Goal: Information Seeking & Learning: Learn about a topic

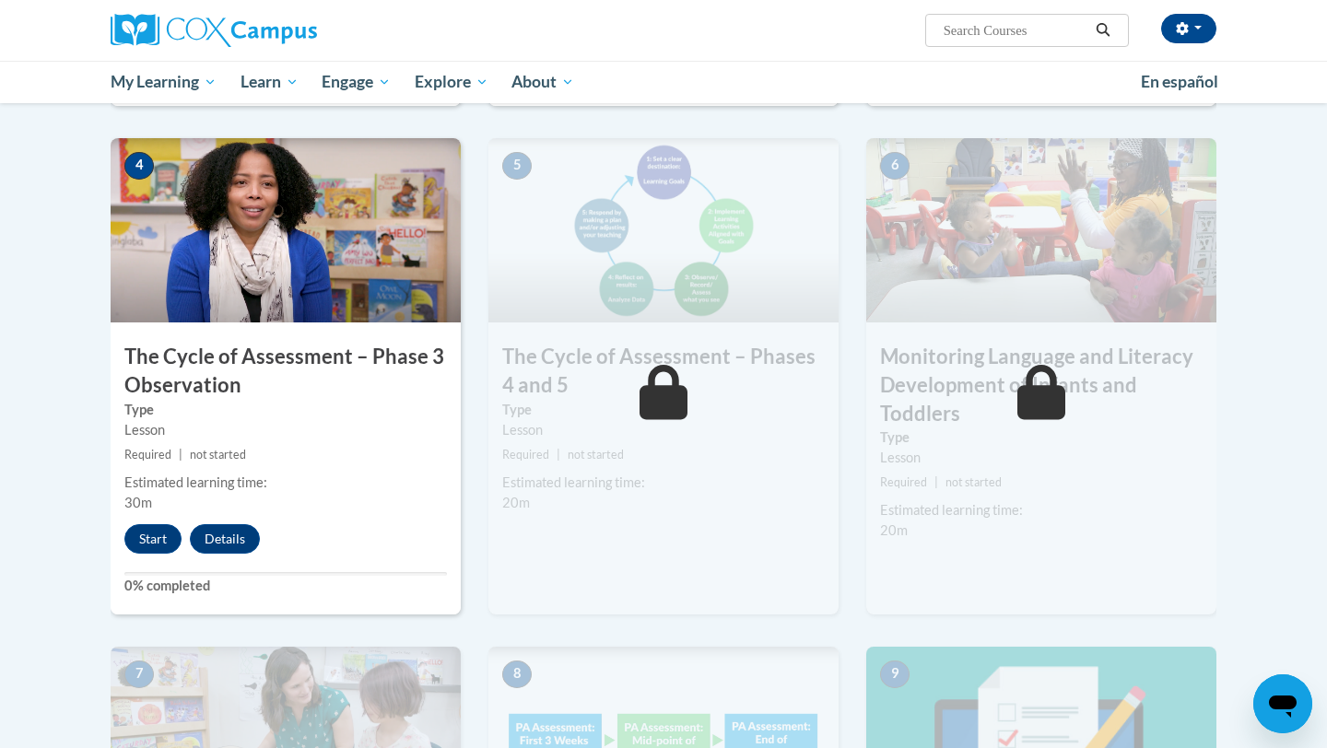
scroll to position [933, 0]
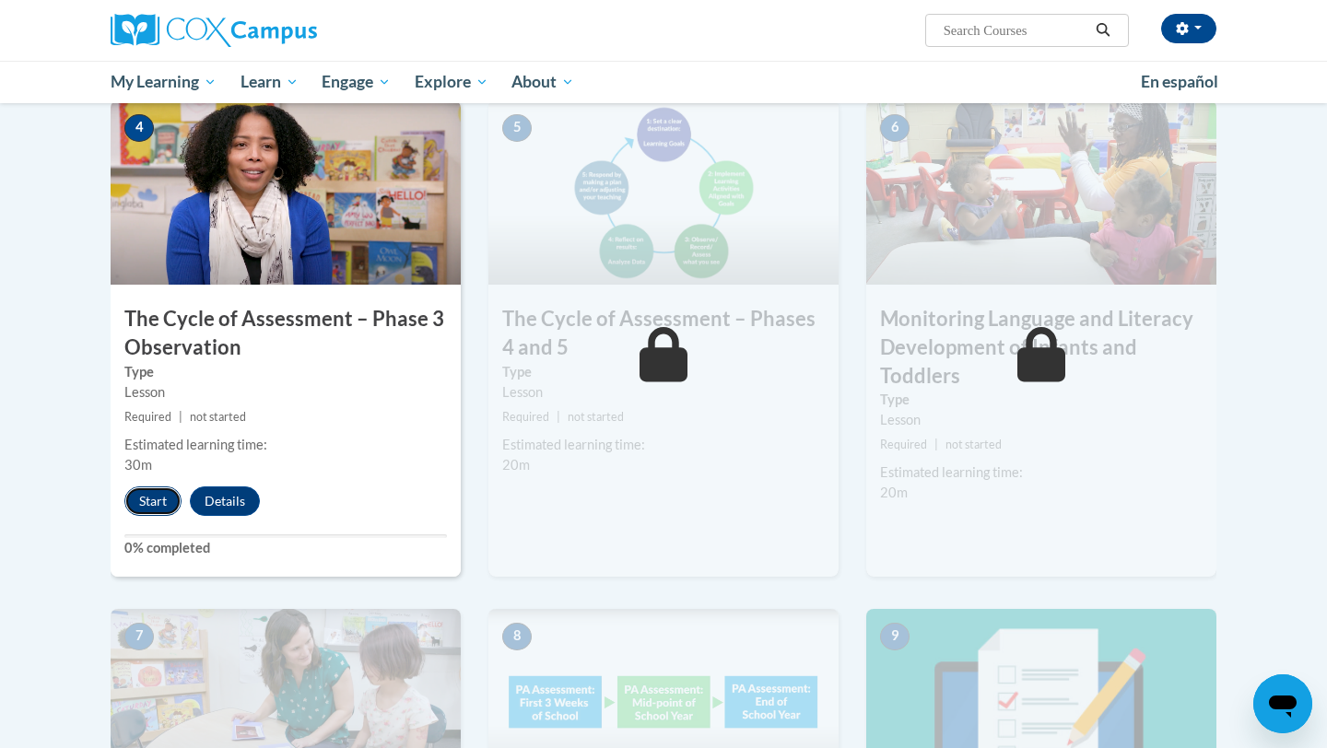
click at [157, 509] on button "Start" at bounding box center [152, 501] width 57 height 29
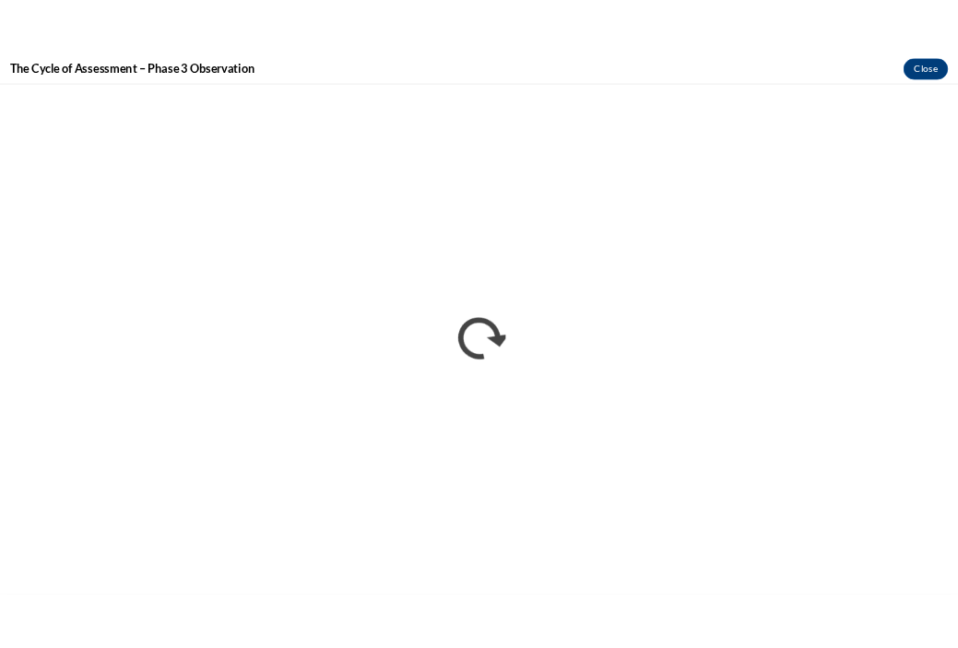
scroll to position [0, 0]
